Goal: Task Accomplishment & Management: Use online tool/utility

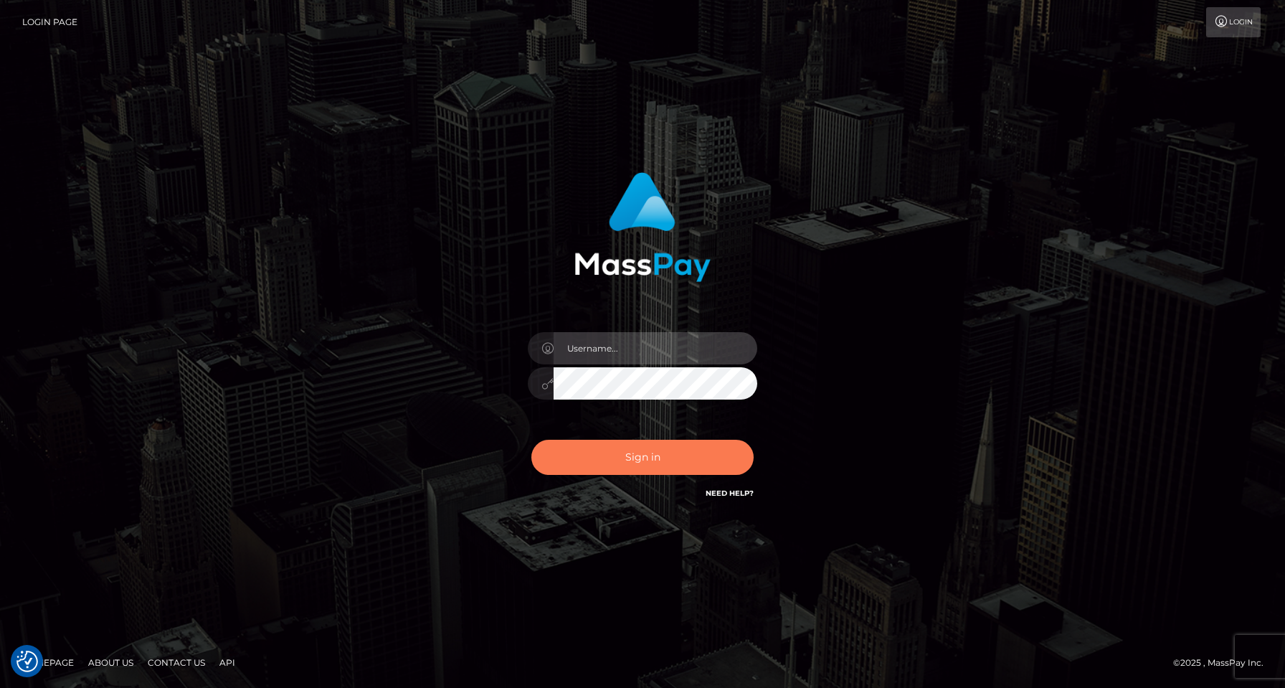
type input "Jordan Yallen"
click at [655, 467] on button "Sign in" at bounding box center [643, 457] width 222 height 35
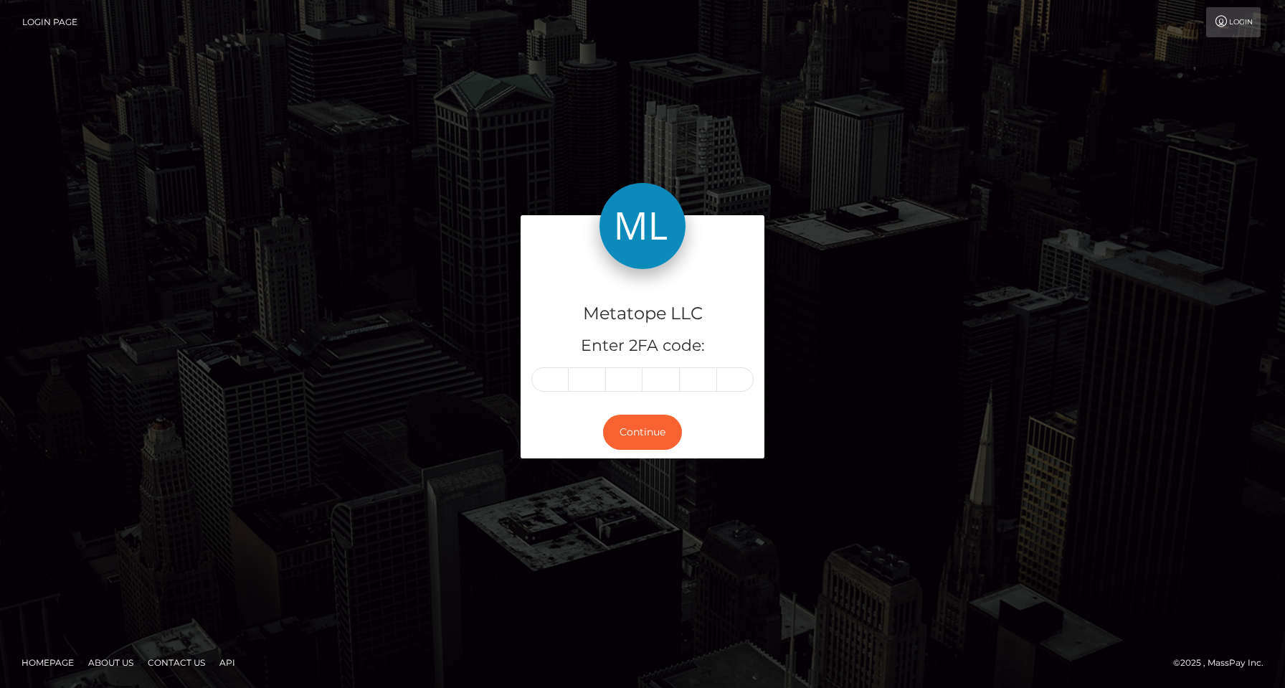
click at [565, 371] on input "text" at bounding box center [550, 379] width 37 height 24
type input "1"
type input "2"
type input "3"
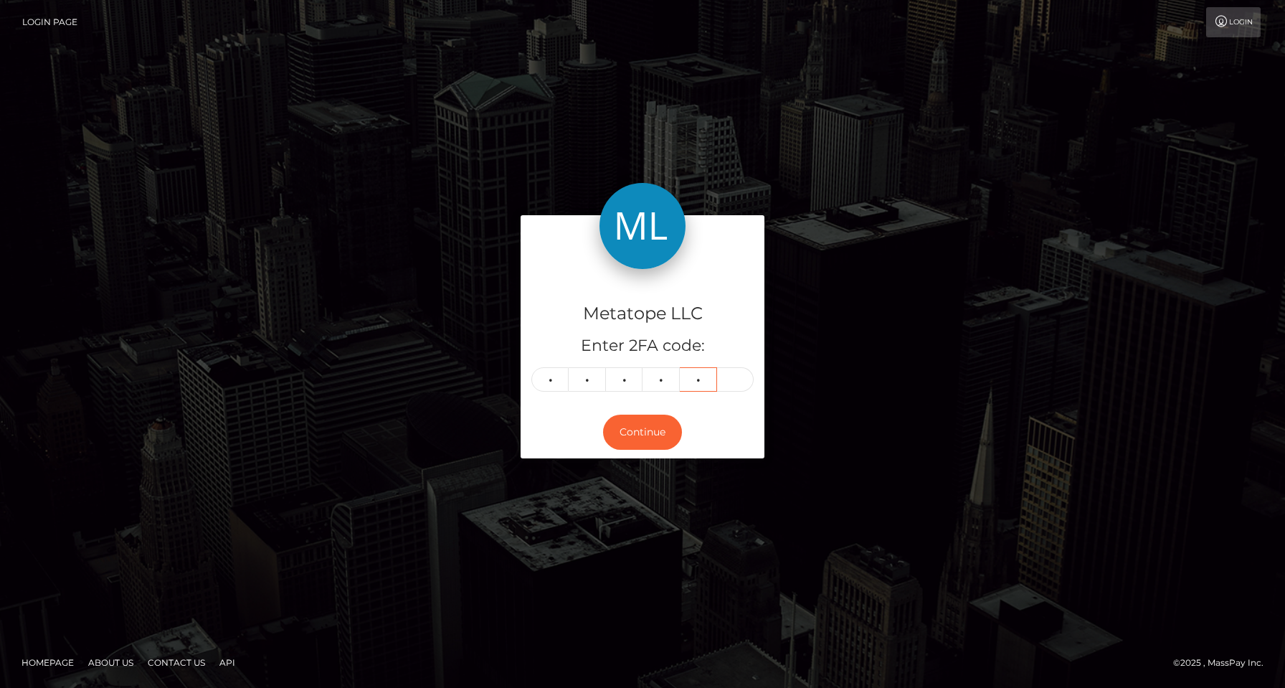
type input "9"
type input "1"
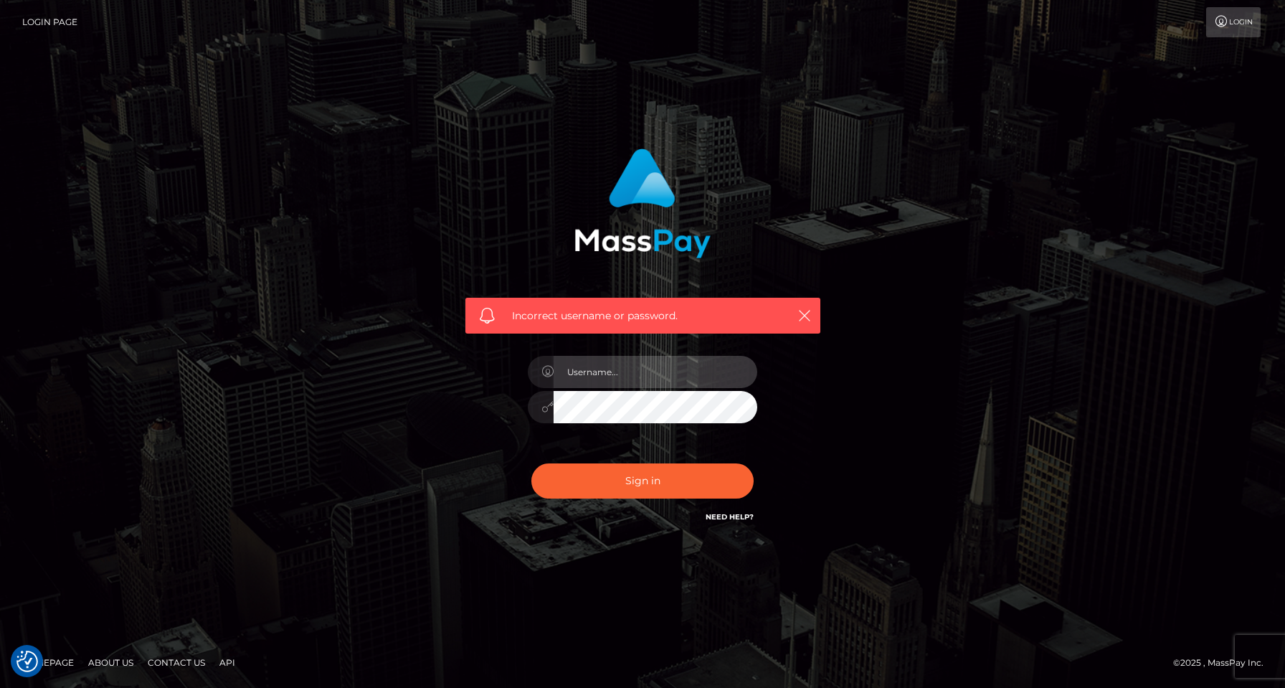
type input "Jordan Yallen"
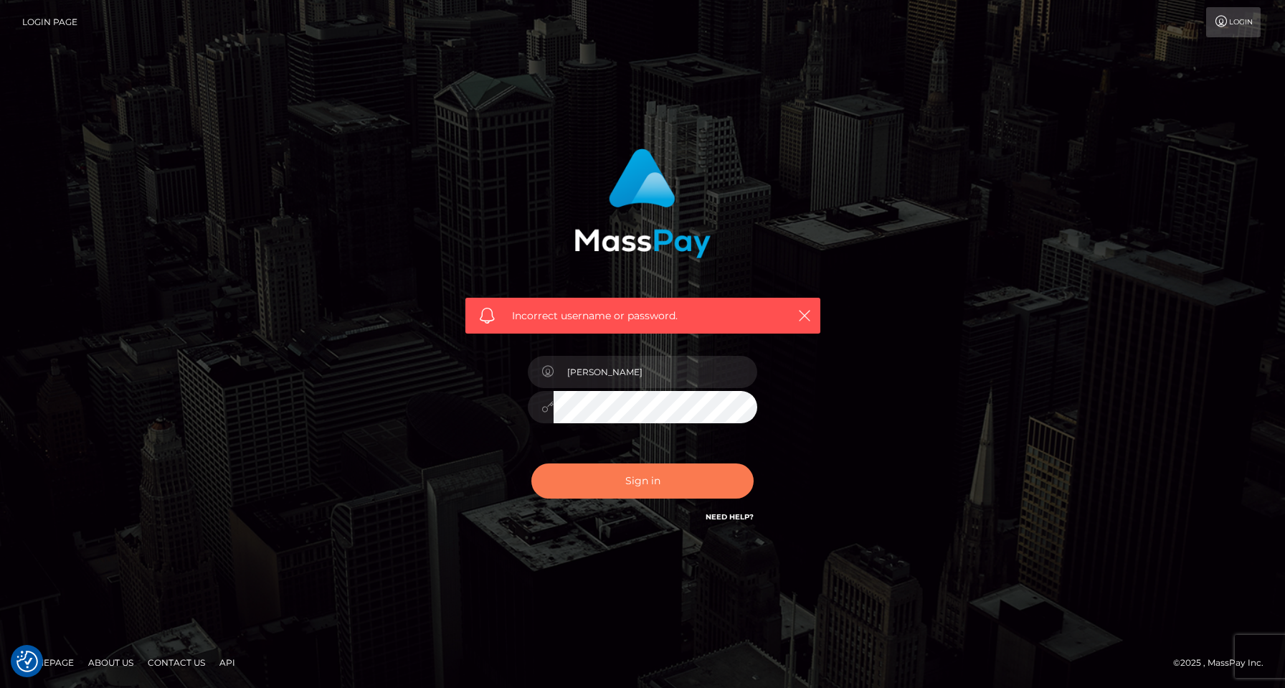
click at [602, 493] on button "Sign in" at bounding box center [643, 480] width 222 height 35
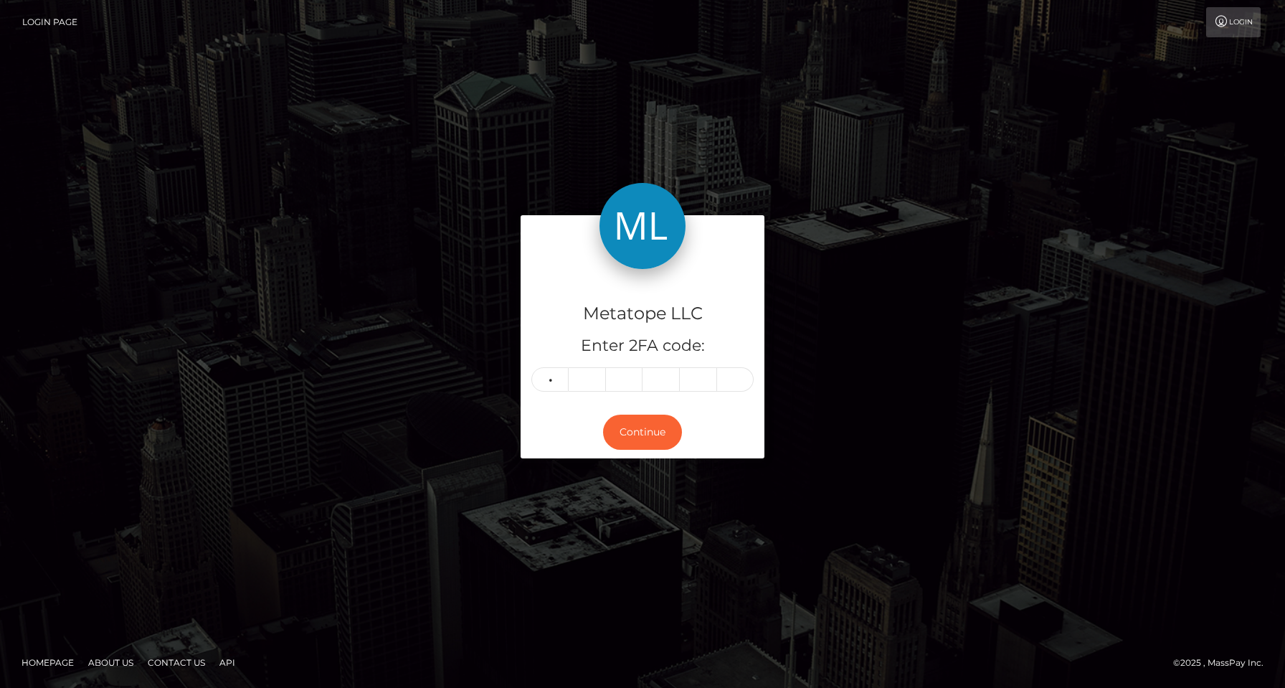
type input "7"
type input "5"
type input "0"
type input "9"
type input "4"
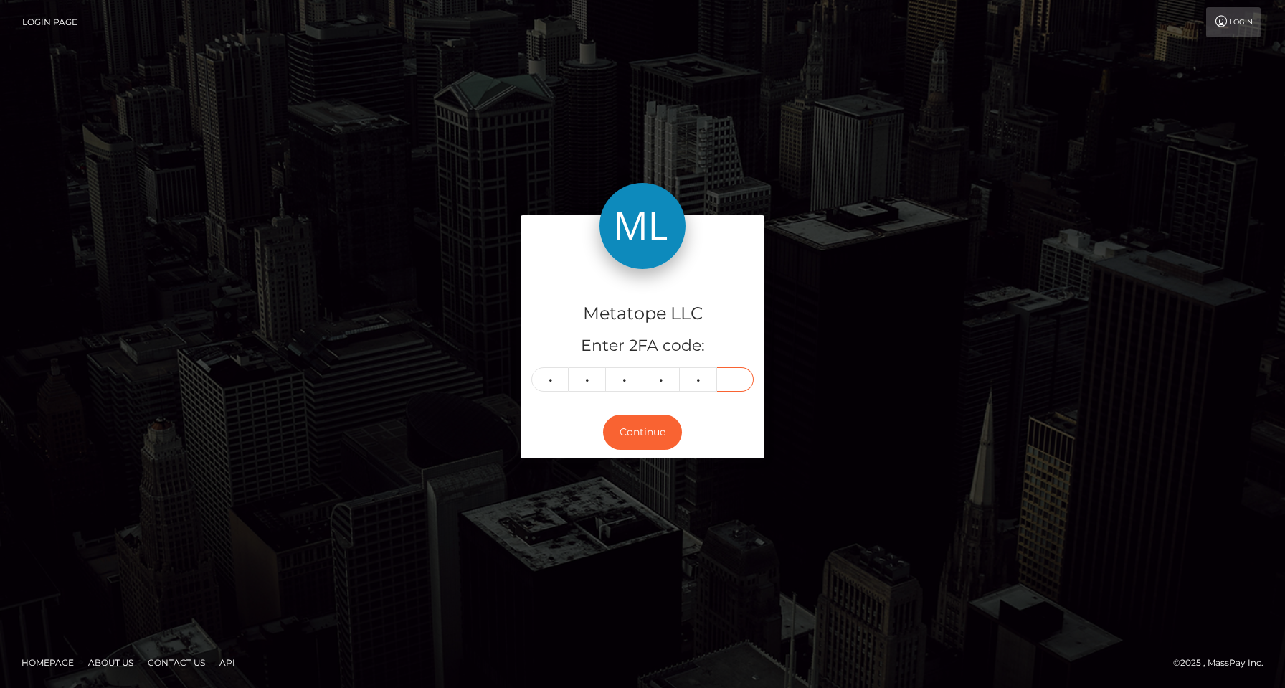
type input "3"
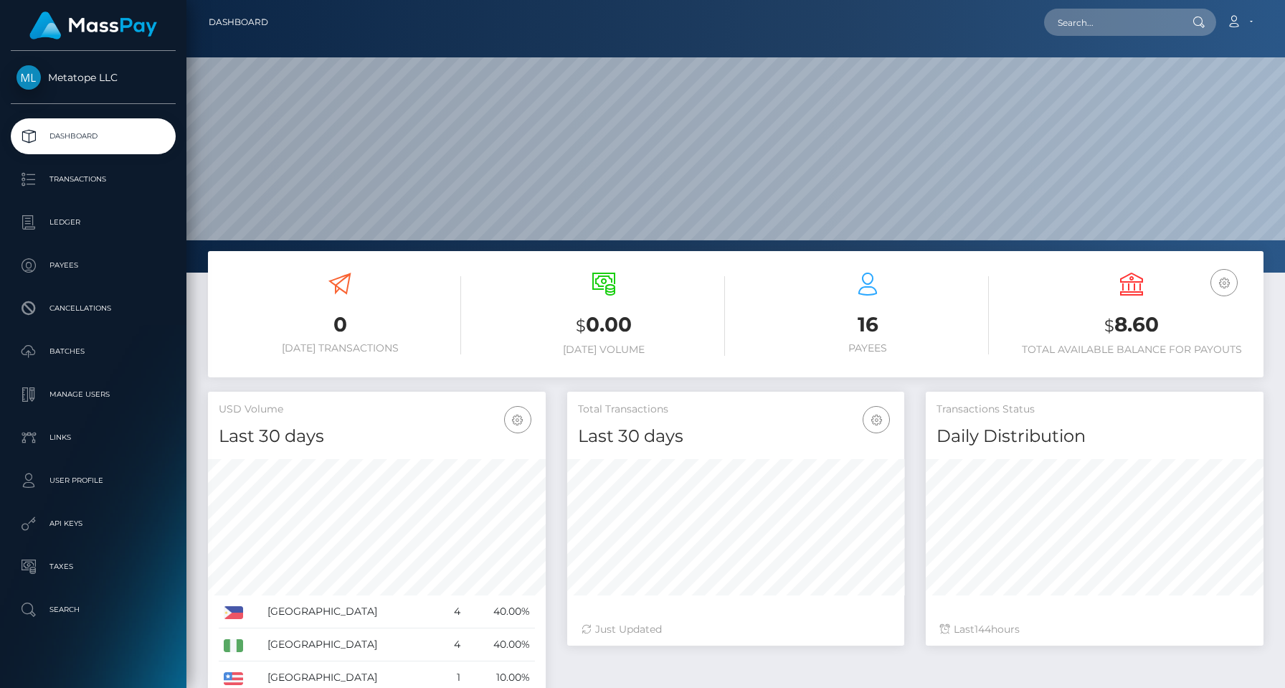
scroll to position [255, 337]
click at [60, 355] on p "Batches" at bounding box center [93, 352] width 154 height 22
